Goal: Task Accomplishment & Management: Complete application form

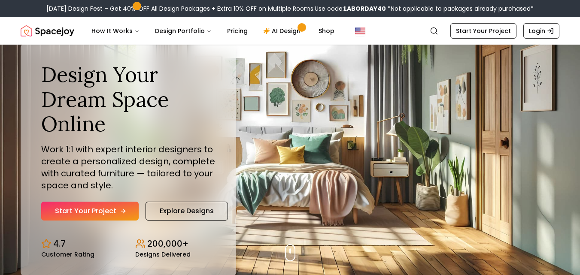
click at [112, 215] on link "Start Your Project" at bounding box center [89, 211] width 97 height 19
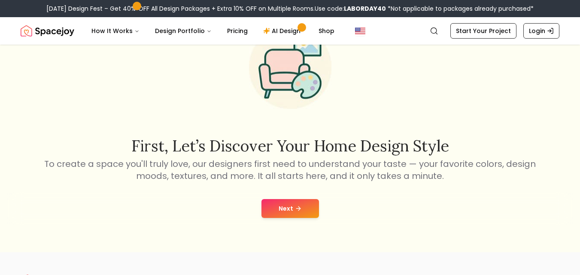
scroll to position [101, 0]
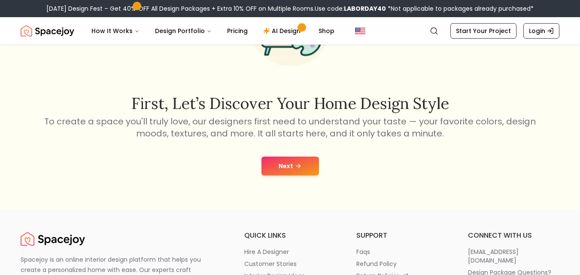
click at [283, 169] on button "Next" at bounding box center [291, 166] width 58 height 19
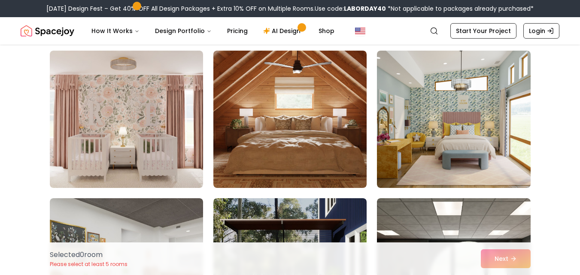
scroll to position [1695, 0]
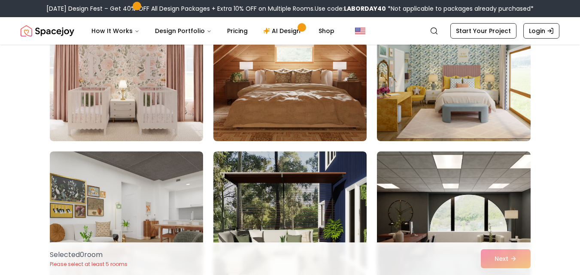
scroll to position [1709, 0]
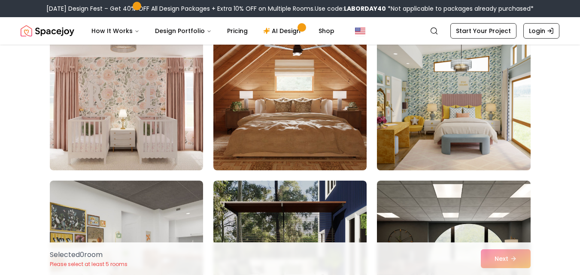
click at [512, 144] on img at bounding box center [453, 102] width 161 height 144
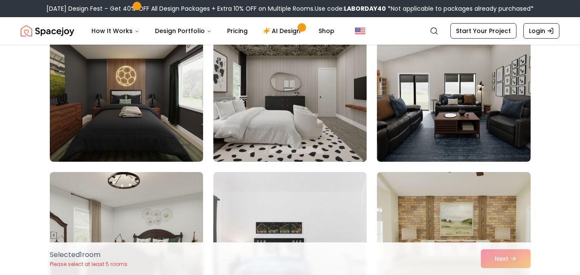
scroll to position [2159, 0]
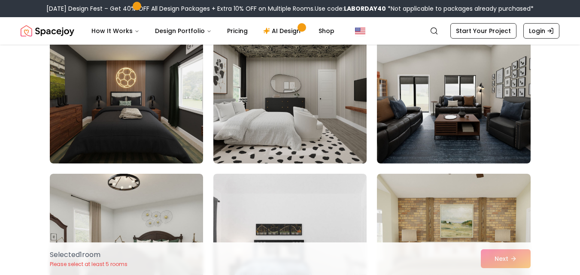
click at [303, 109] on img at bounding box center [290, 95] width 161 height 144
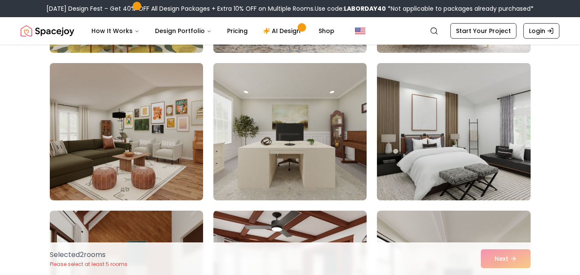
scroll to position [3599, 0]
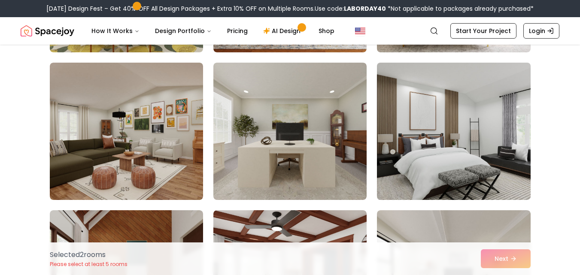
click at [517, 147] on img at bounding box center [453, 131] width 161 height 144
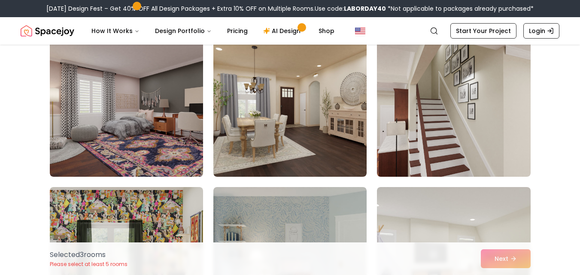
scroll to position [78, 0]
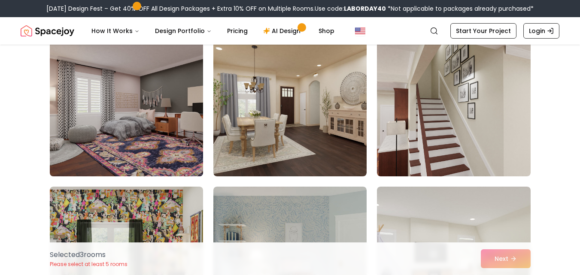
click at [120, 115] on img at bounding box center [126, 108] width 161 height 144
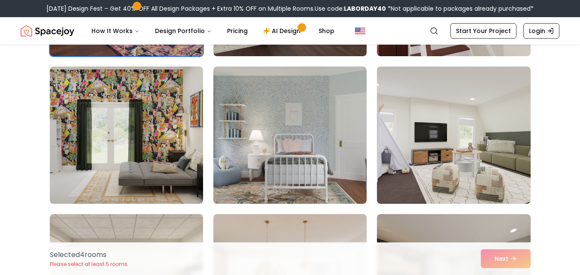
scroll to position [199, 0]
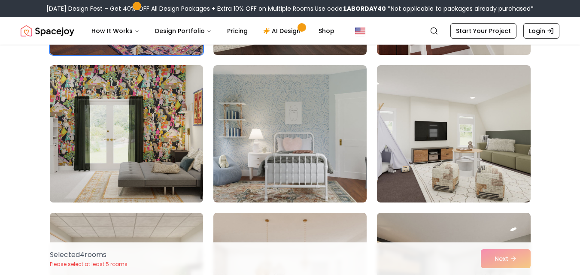
click at [107, 167] on img at bounding box center [126, 134] width 161 height 144
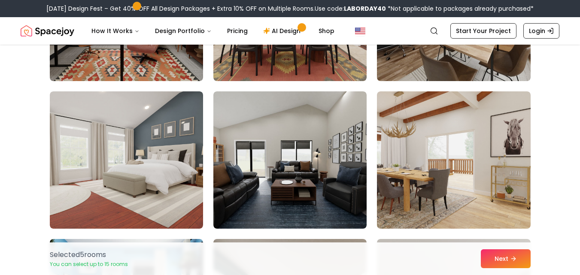
scroll to position [358, 0]
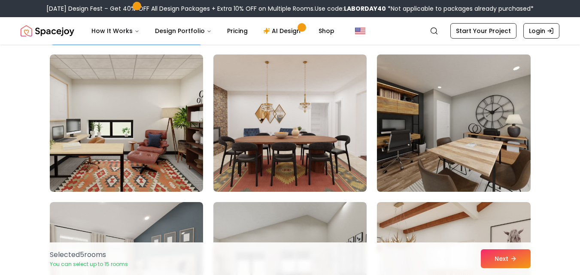
click at [438, 125] on img at bounding box center [453, 123] width 161 height 144
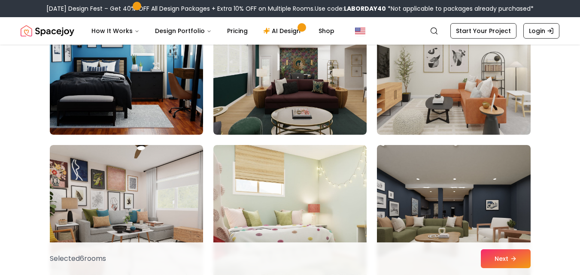
scroll to position [724, 0]
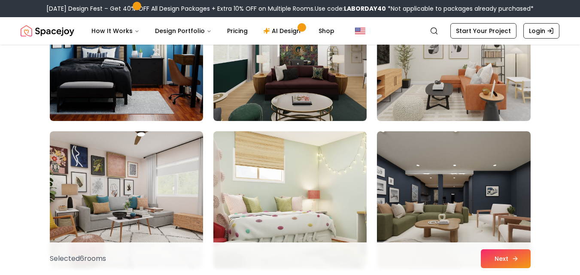
click at [511, 265] on button "Next" at bounding box center [506, 258] width 50 height 19
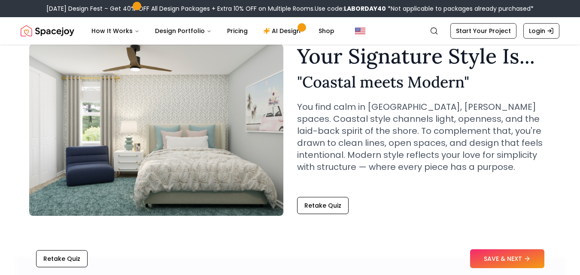
scroll to position [42, 0]
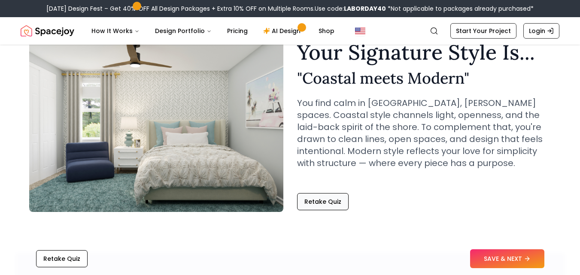
click at [322, 201] on button "Retake Quiz" at bounding box center [323, 201] width 52 height 17
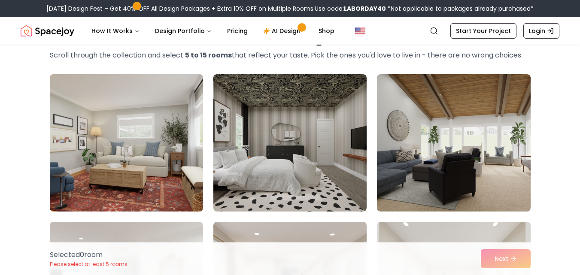
scroll to position [43, 0]
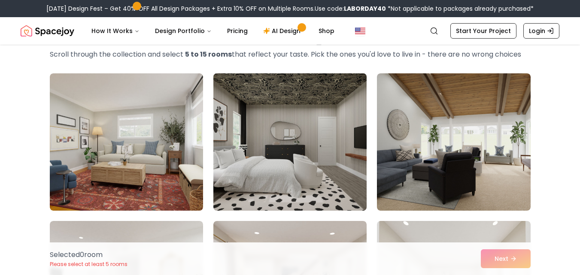
click at [267, 140] on img at bounding box center [290, 142] width 161 height 144
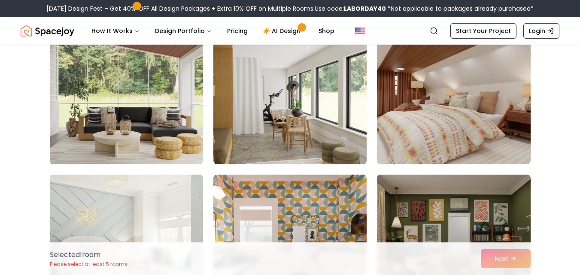
scroll to position [485, 0]
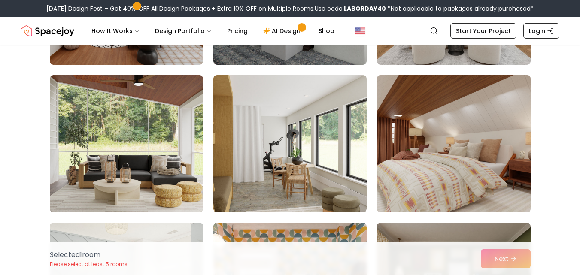
click at [497, 153] on img at bounding box center [453, 144] width 161 height 144
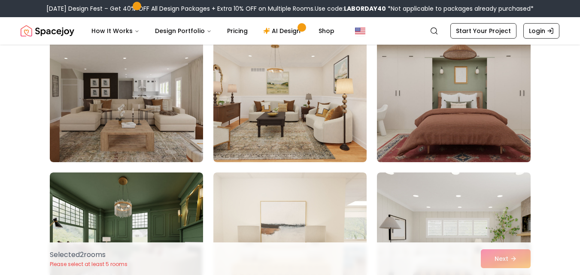
scroll to position [1255, 0]
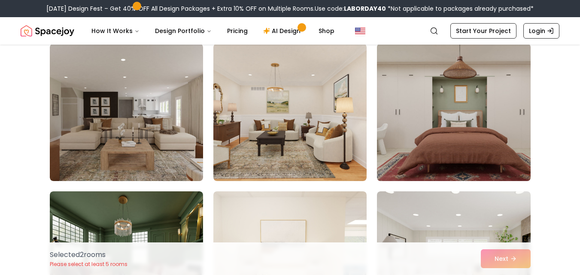
click at [444, 102] on img at bounding box center [453, 112] width 161 height 144
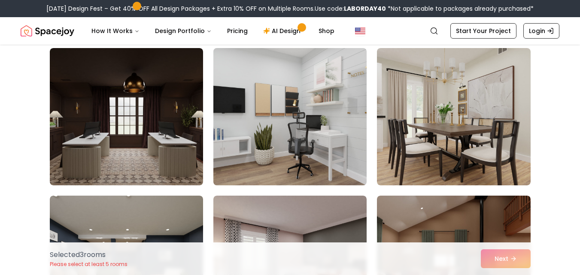
scroll to position [2728, 0]
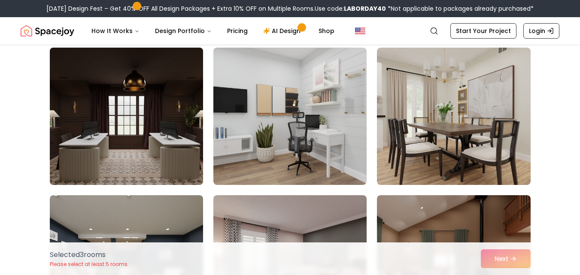
click at [180, 149] on img at bounding box center [126, 116] width 161 height 144
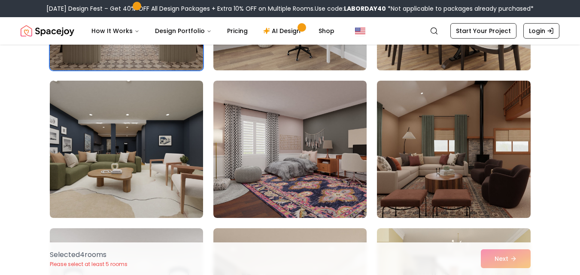
scroll to position [2897, 0]
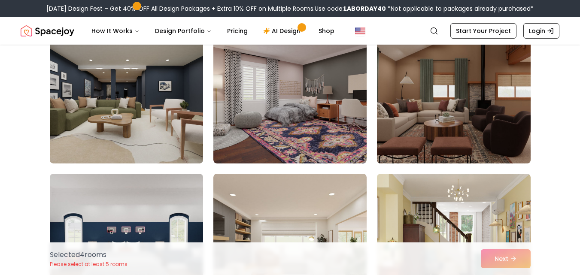
click at [424, 113] on img at bounding box center [453, 95] width 161 height 144
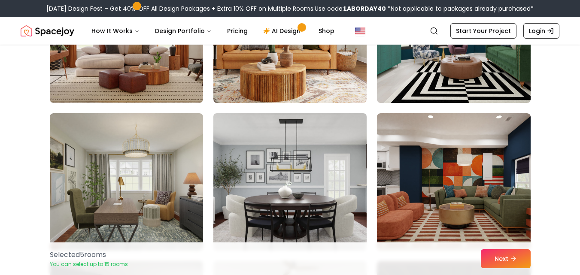
scroll to position [3694, 0]
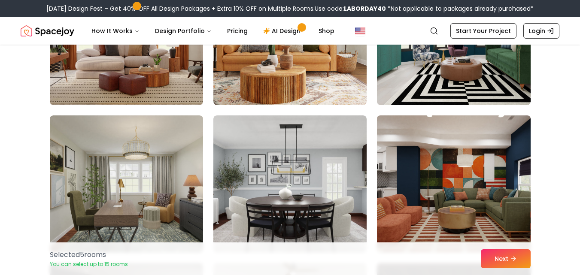
click at [430, 153] on img at bounding box center [453, 184] width 161 height 144
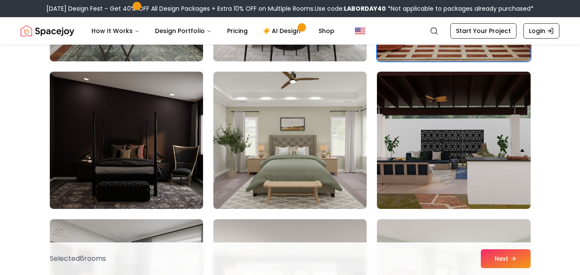
scroll to position [3894, 0]
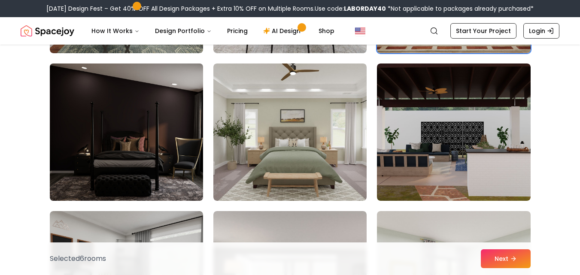
click at [177, 150] on img at bounding box center [126, 132] width 161 height 144
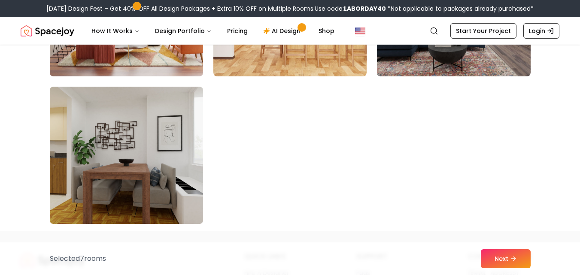
scroll to position [4906, 0]
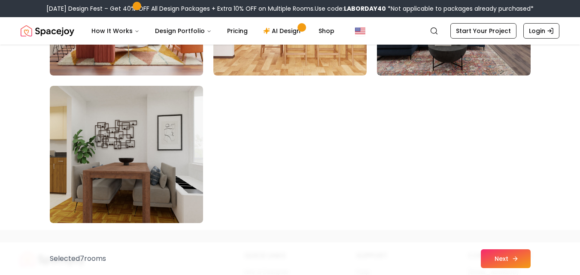
click at [499, 262] on button "Next" at bounding box center [506, 258] width 50 height 19
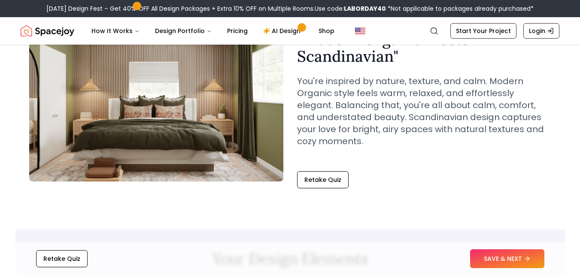
scroll to position [74, 0]
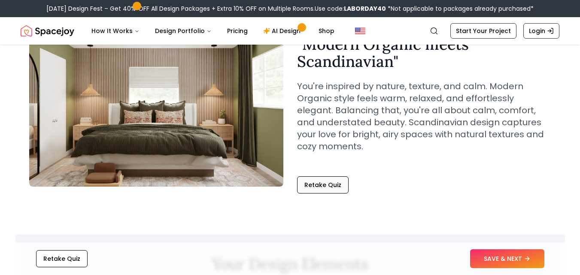
click at [324, 190] on button "Retake Quiz" at bounding box center [323, 184] width 52 height 17
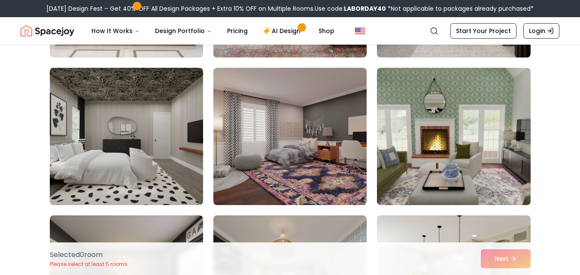
scroll to position [220, 0]
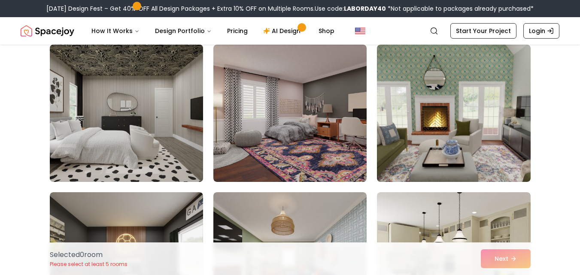
click at [176, 141] on img at bounding box center [126, 113] width 161 height 144
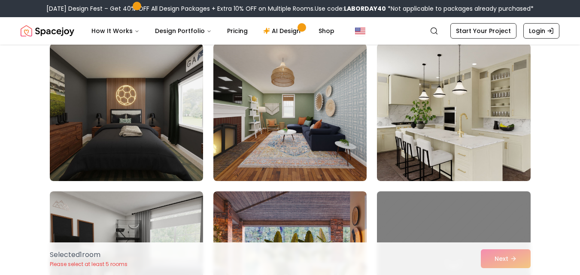
scroll to position [371, 0]
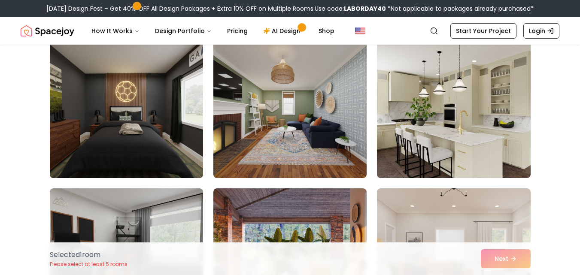
click at [181, 128] on img at bounding box center [126, 109] width 161 height 144
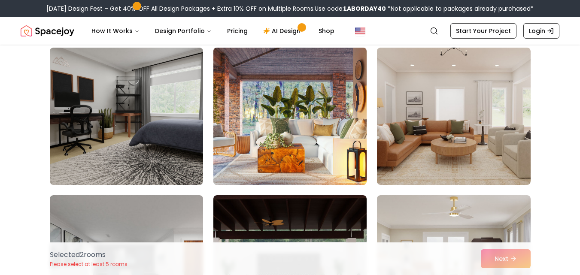
scroll to position [511, 0]
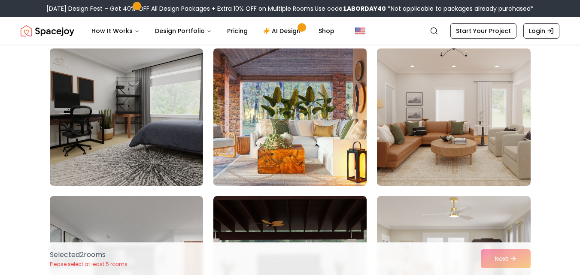
click at [264, 146] on img at bounding box center [290, 117] width 161 height 144
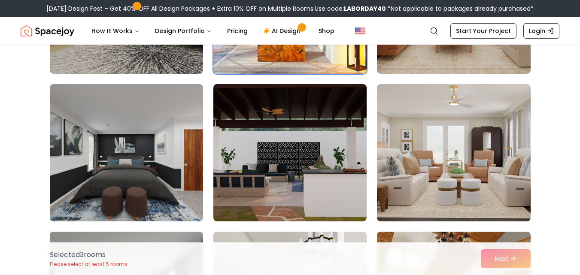
scroll to position [632, 0]
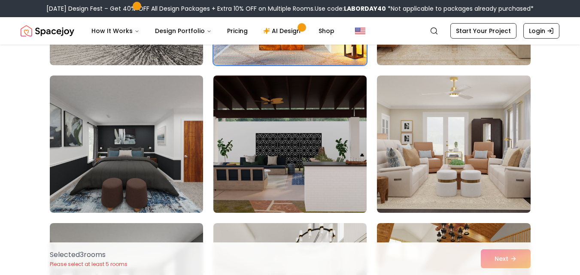
click at [280, 177] on img at bounding box center [290, 144] width 161 height 144
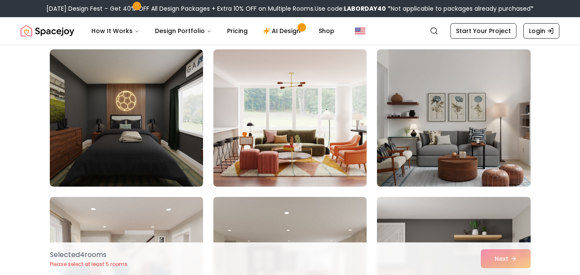
scroll to position [951, 0]
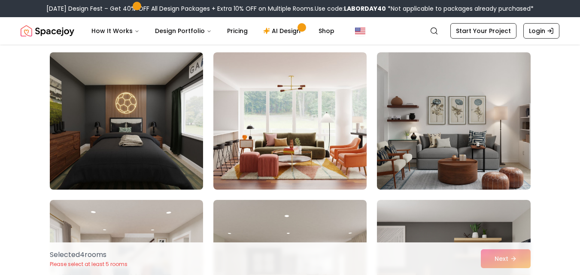
click at [170, 162] on img at bounding box center [126, 121] width 161 height 144
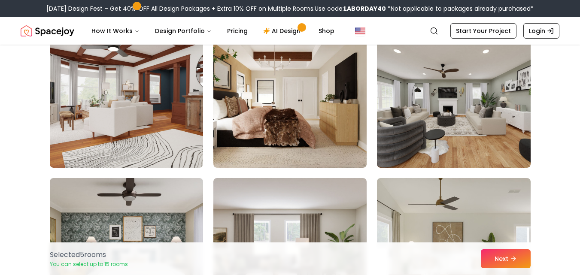
scroll to position [2432, 0]
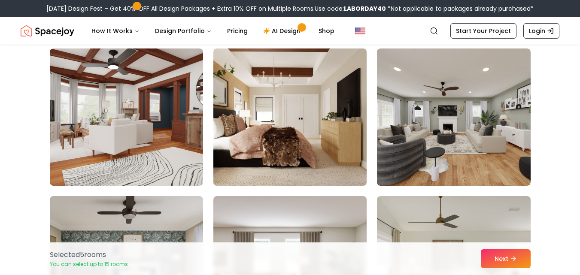
click at [299, 143] on img at bounding box center [290, 117] width 161 height 144
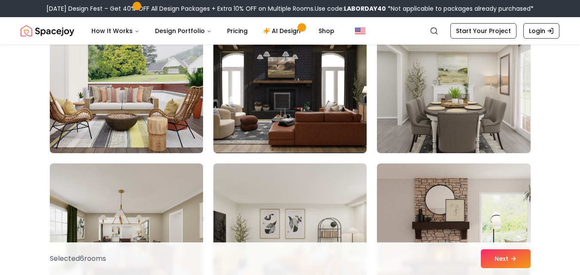
scroll to position [3952, 0]
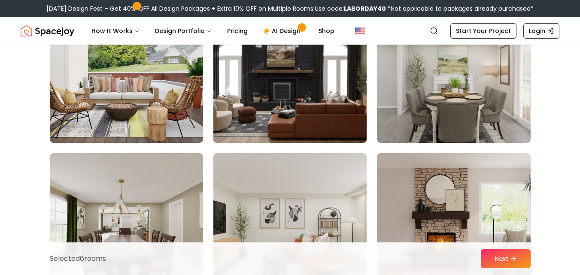
click at [309, 116] on img at bounding box center [290, 74] width 161 height 144
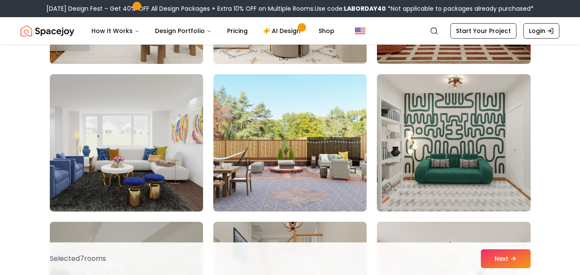
scroll to position [4451, 0]
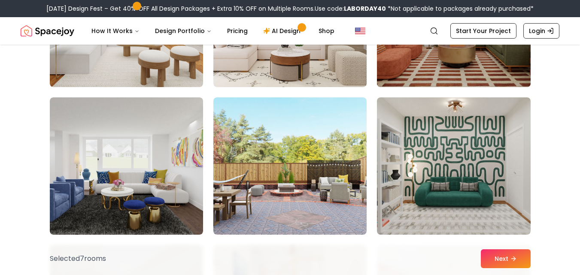
click at [461, 57] on img at bounding box center [453, 18] width 161 height 144
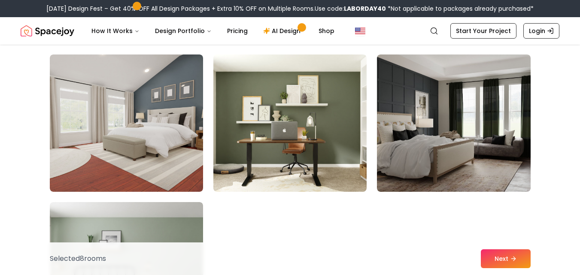
scroll to position [4790, 0]
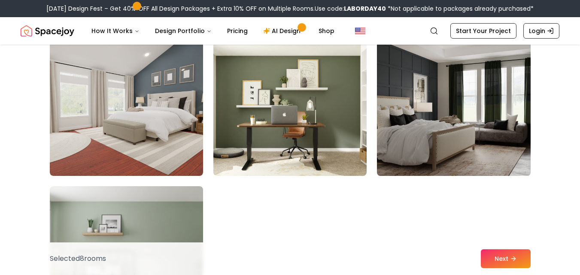
click at [420, 136] on img at bounding box center [453, 107] width 161 height 144
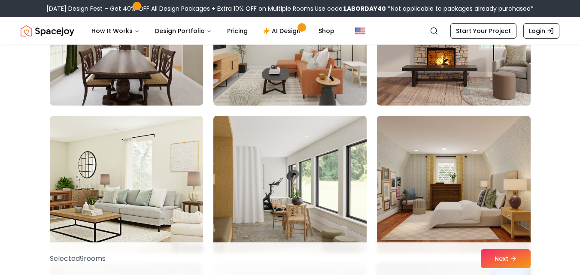
scroll to position [4135, 0]
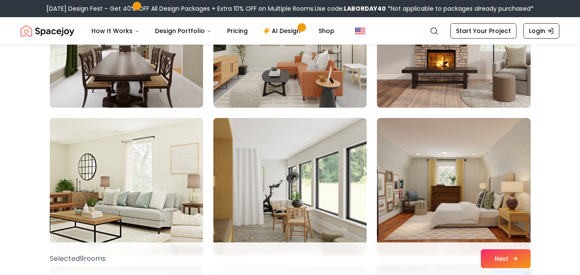
click at [509, 262] on button "Next" at bounding box center [506, 258] width 50 height 19
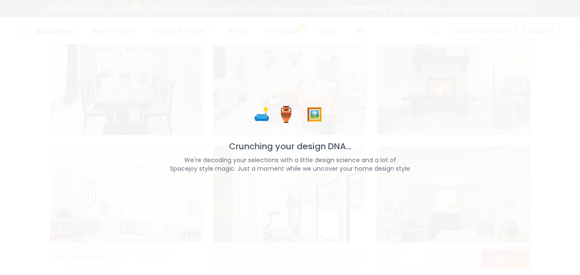
scroll to position [4162, 0]
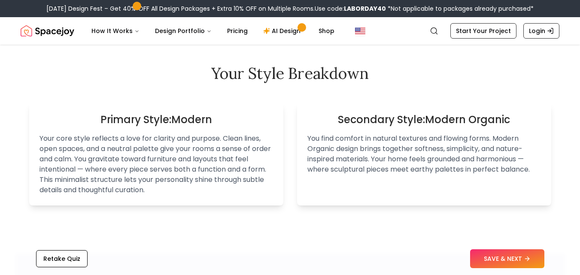
scroll to position [511, 0]
click at [487, 260] on button "SAVE & NEXT" at bounding box center [507, 258] width 74 height 19
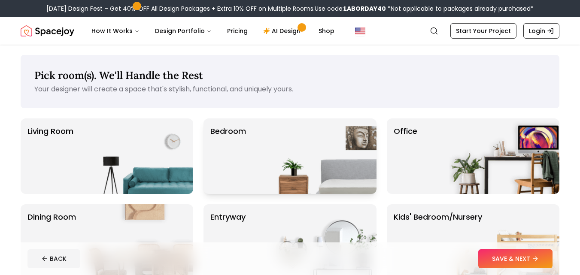
click at [292, 142] on img at bounding box center [322, 157] width 110 height 76
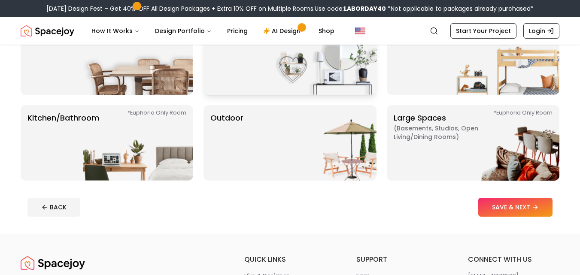
scroll to position [211, 0]
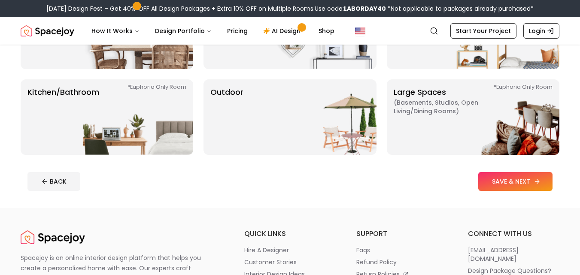
click at [493, 184] on button "SAVE & NEXT" at bounding box center [515, 181] width 74 height 19
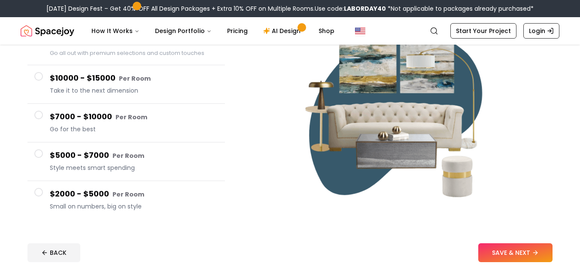
scroll to position [112, 0]
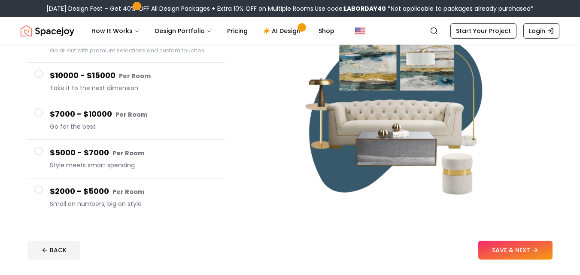
click at [36, 112] on span at bounding box center [38, 112] width 9 height 9
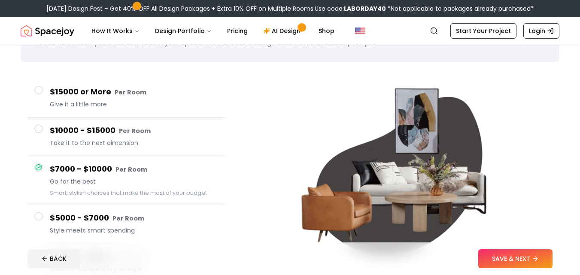
scroll to position [46, 0]
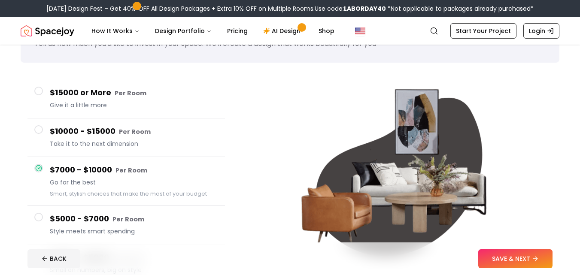
click at [37, 91] on span at bounding box center [38, 91] width 9 height 9
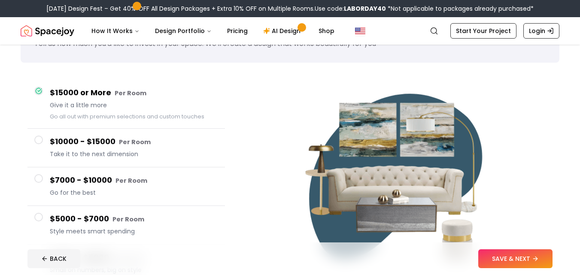
click at [37, 179] on span at bounding box center [38, 178] width 9 height 9
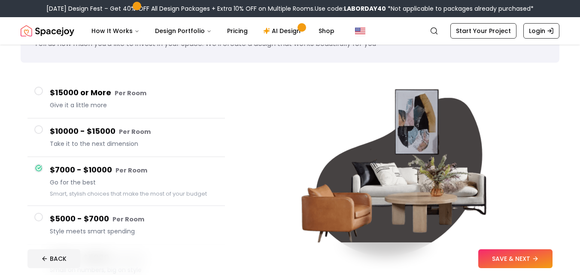
click at [35, 128] on span at bounding box center [38, 129] width 9 height 9
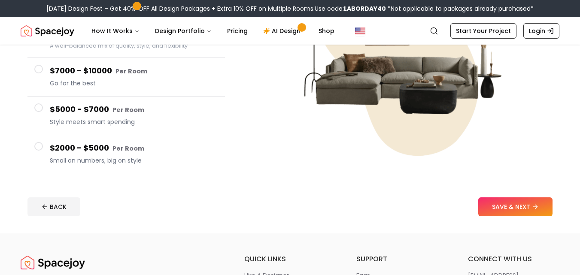
scroll to position [155, 0]
click at [498, 212] on button "SAVE & NEXT" at bounding box center [515, 206] width 74 height 19
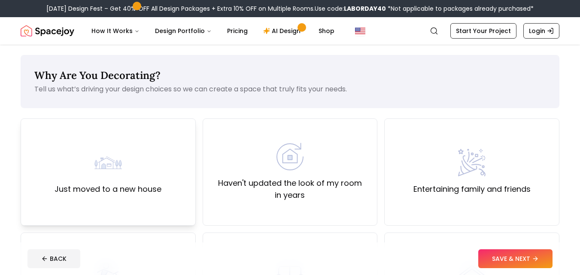
click at [157, 161] on div "Just moved to a new house" at bounding box center [108, 172] width 107 height 46
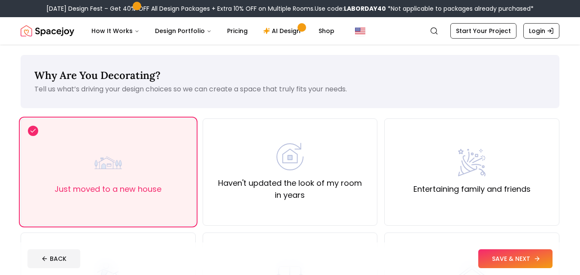
click at [518, 255] on button "SAVE & NEXT" at bounding box center [515, 258] width 74 height 19
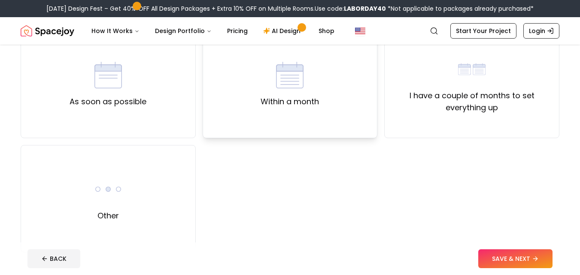
scroll to position [88, 0]
click at [303, 99] on label "Within a month" at bounding box center [290, 101] width 58 height 12
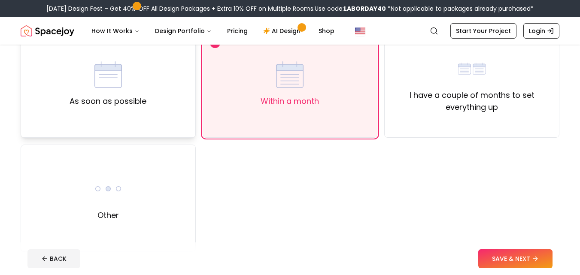
click at [112, 90] on div "As soon as possible" at bounding box center [108, 84] width 77 height 46
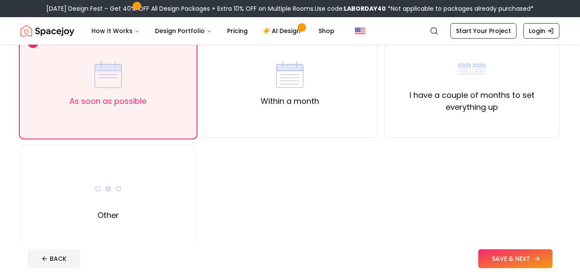
click at [495, 263] on button "SAVE & NEXT" at bounding box center [515, 258] width 74 height 19
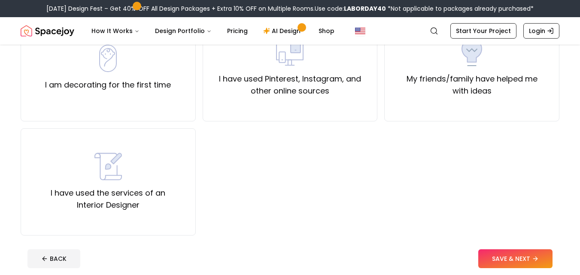
scroll to position [85, 0]
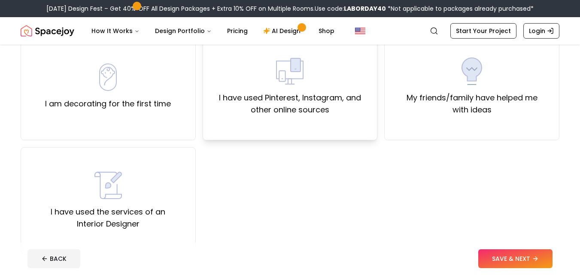
click at [313, 107] on label "I have used Pinterest, Instagram, and other online sources" at bounding box center [290, 104] width 161 height 24
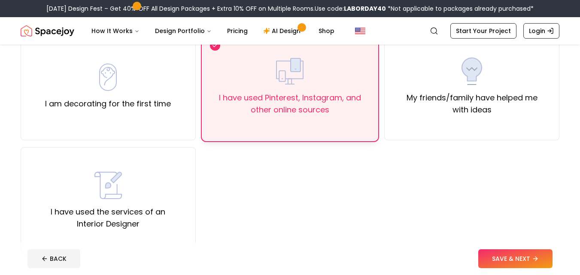
click at [275, 93] on label "I have used Pinterest, Instagram, and other online sources" at bounding box center [290, 104] width 161 height 24
click at [170, 97] on div "I am decorating for the first time" at bounding box center [108, 87] width 126 height 46
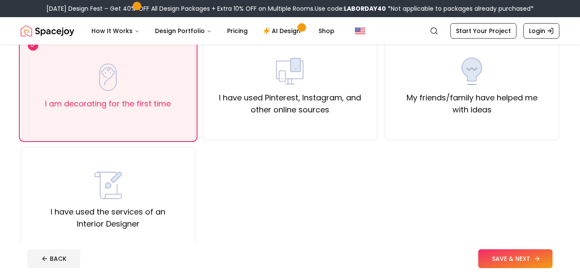
click at [525, 264] on button "SAVE & NEXT" at bounding box center [515, 258] width 74 height 19
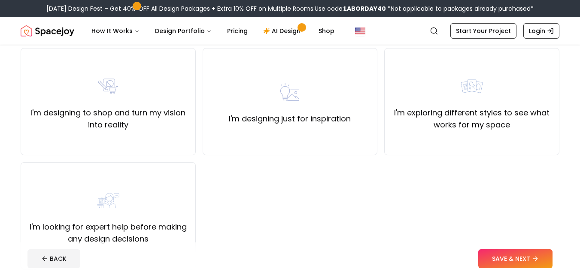
scroll to position [94, 0]
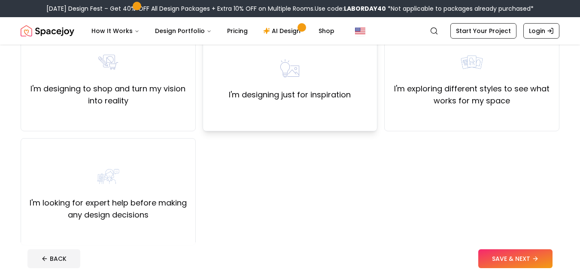
click at [318, 79] on div "I'm designing just for inspiration" at bounding box center [290, 78] width 122 height 46
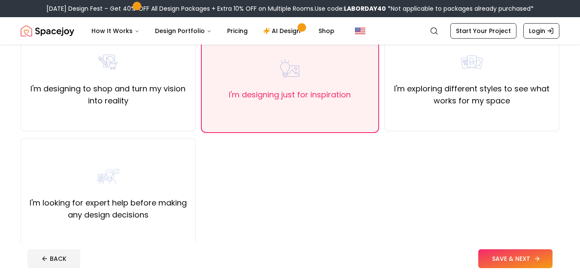
click at [518, 252] on button "SAVE & NEXT" at bounding box center [515, 258] width 74 height 19
